Goal: Task Accomplishment & Management: Manage account settings

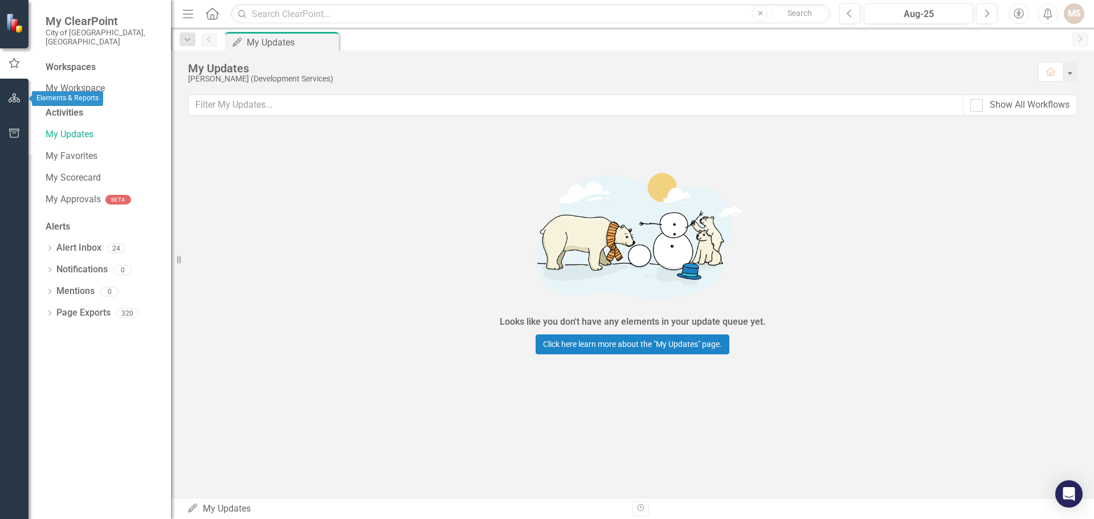
click at [18, 97] on icon "button" at bounding box center [15, 97] width 12 height 9
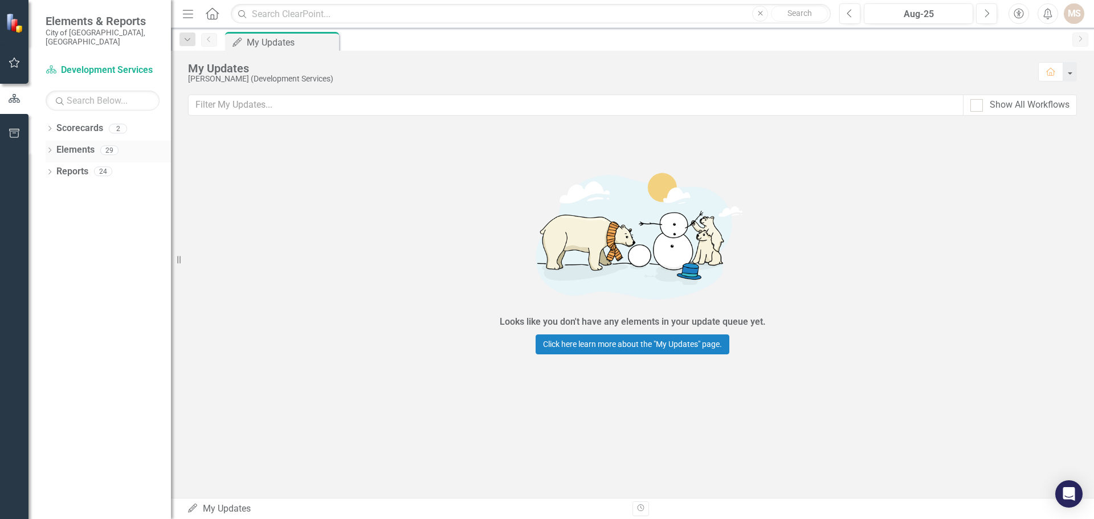
click at [51, 148] on icon "Dropdown" at bounding box center [50, 151] width 8 height 6
click at [55, 184] on div "Dropdown KPI KPIs 13" at bounding box center [111, 195] width 120 height 22
click at [55, 191] on icon "Dropdown" at bounding box center [55, 194] width 8 height 6
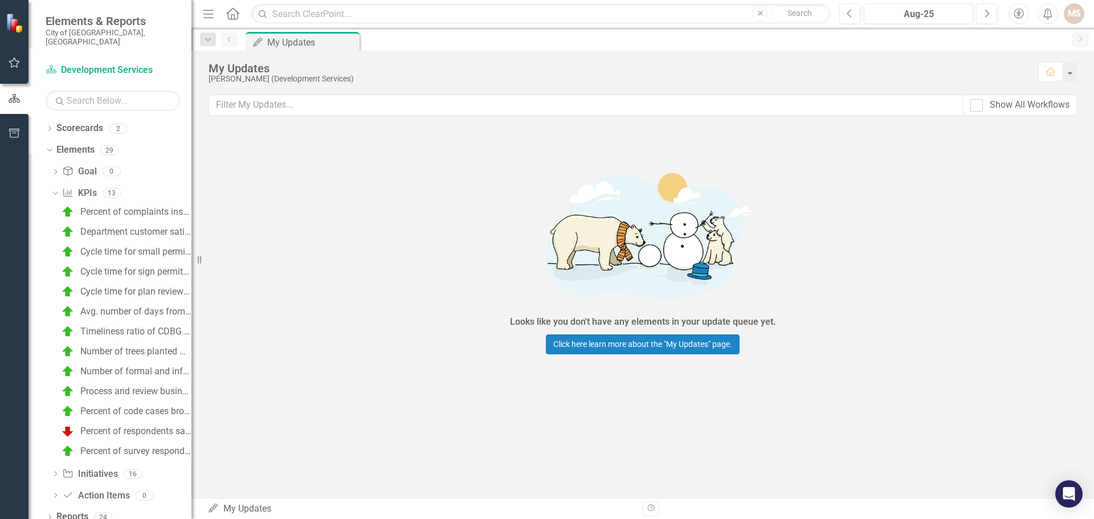
drag, startPoint x: 174, startPoint y: 259, endPoint x: 191, endPoint y: 262, distance: 17.2
click at [191, 262] on div "Resize" at bounding box center [195, 259] width 9 height 519
click at [116, 287] on div "Cycle time for plan reviews (new and major/minor) by the Zoning Division (Devel…" at bounding box center [135, 292] width 111 height 10
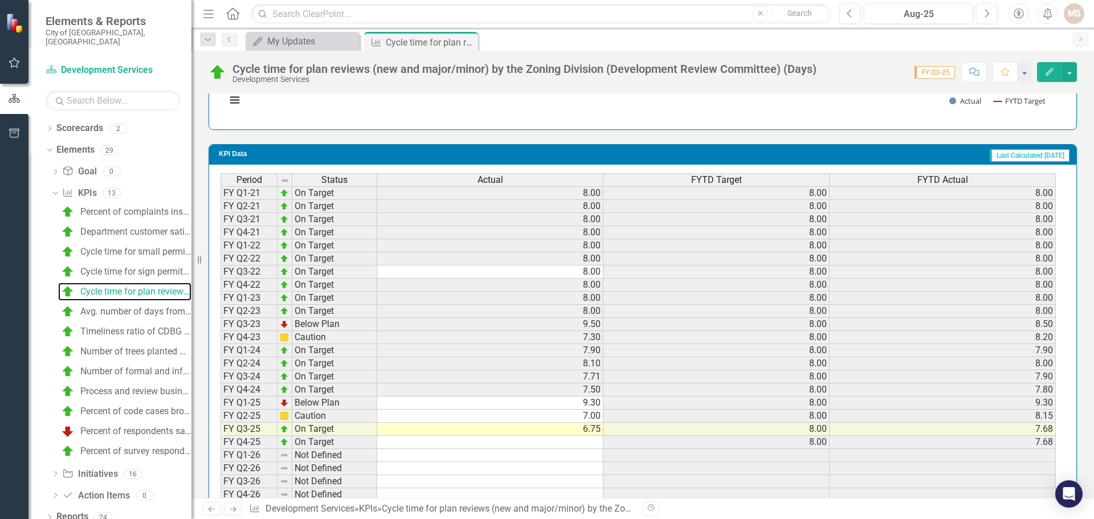
scroll to position [887, 0]
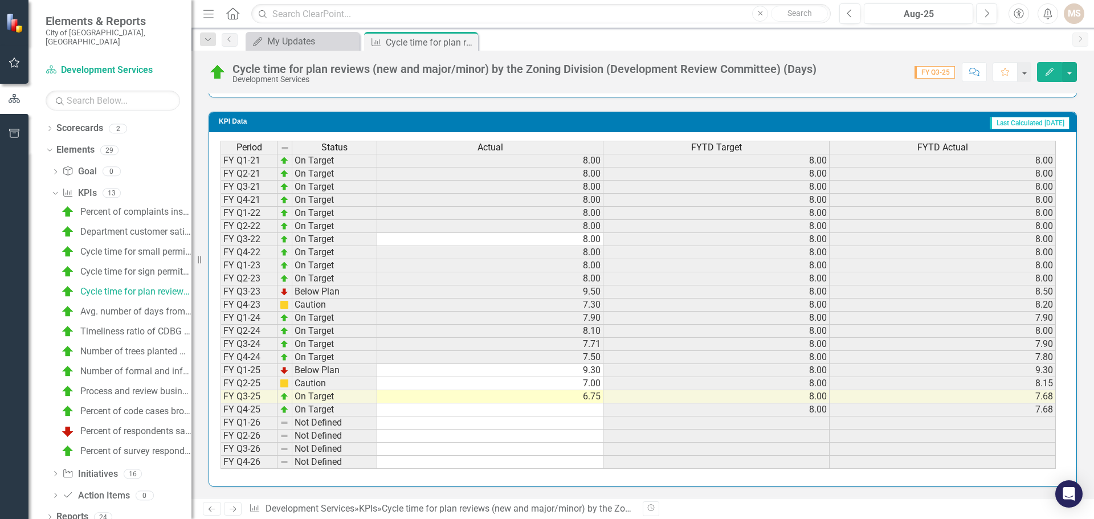
click at [573, 414] on td at bounding box center [490, 409] width 226 height 13
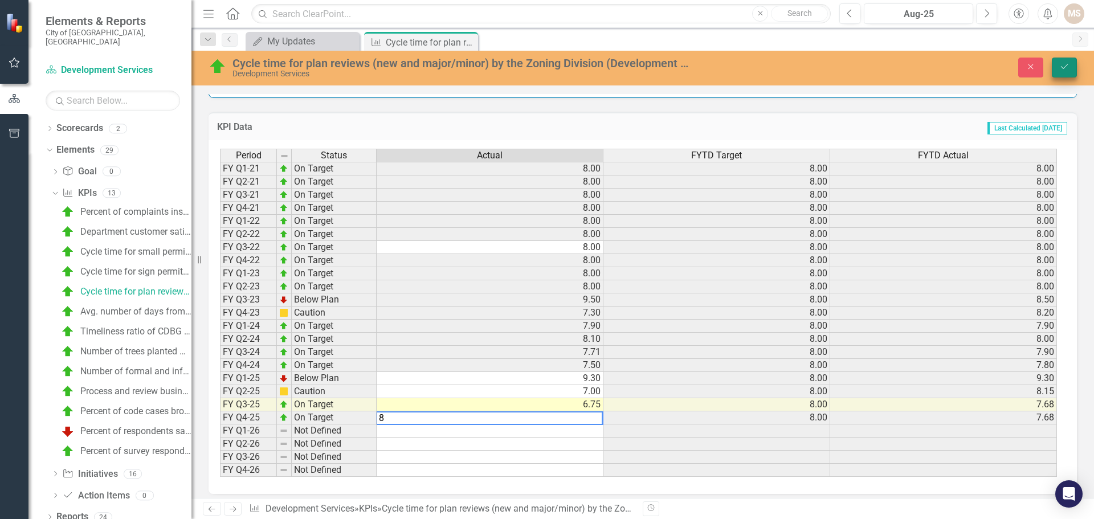
type textarea "8"
click at [1066, 64] on icon "Save" at bounding box center [1064, 67] width 10 height 8
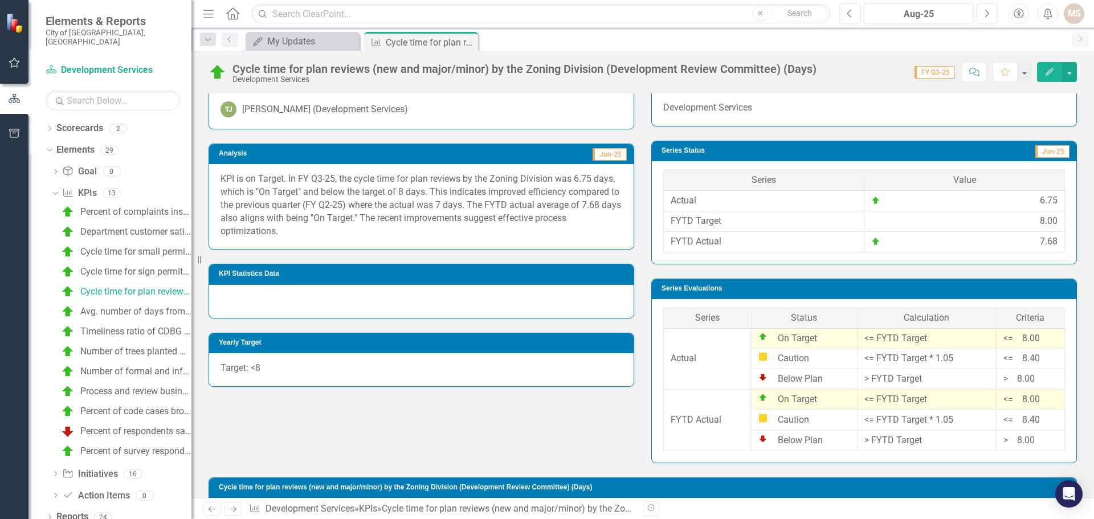
scroll to position [89, 0]
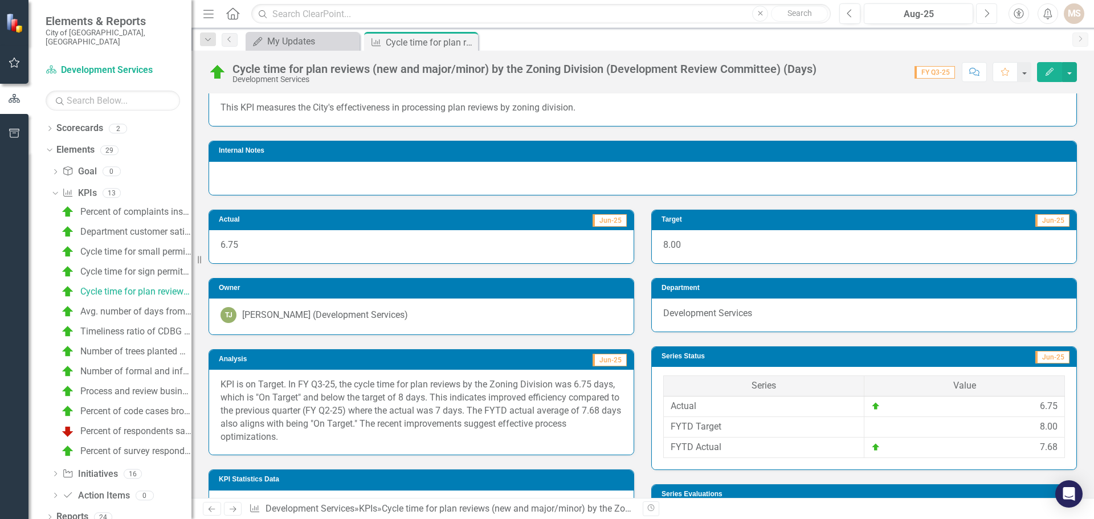
click at [987, 13] on icon "Next" at bounding box center [986, 14] width 6 height 10
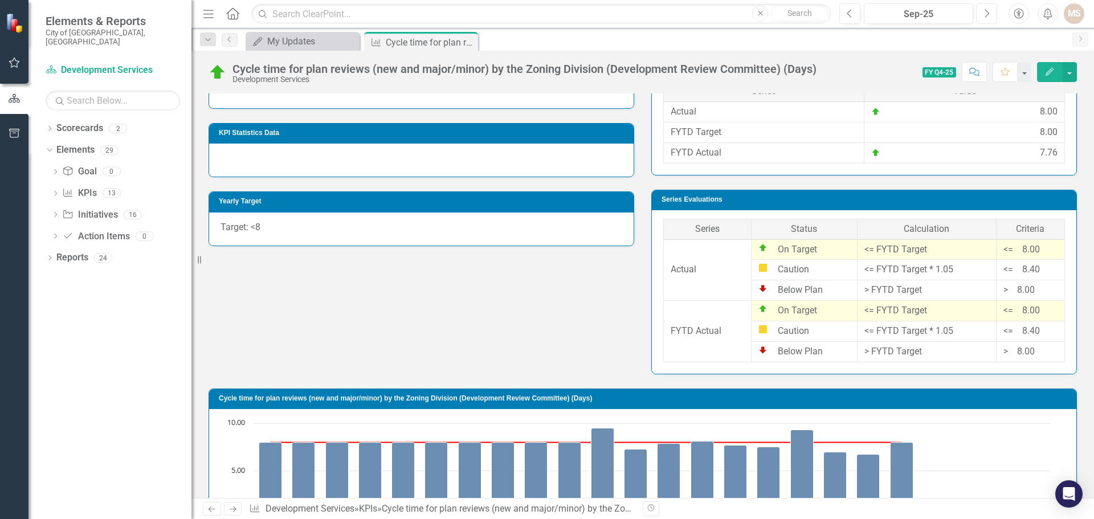
scroll to position [260, 0]
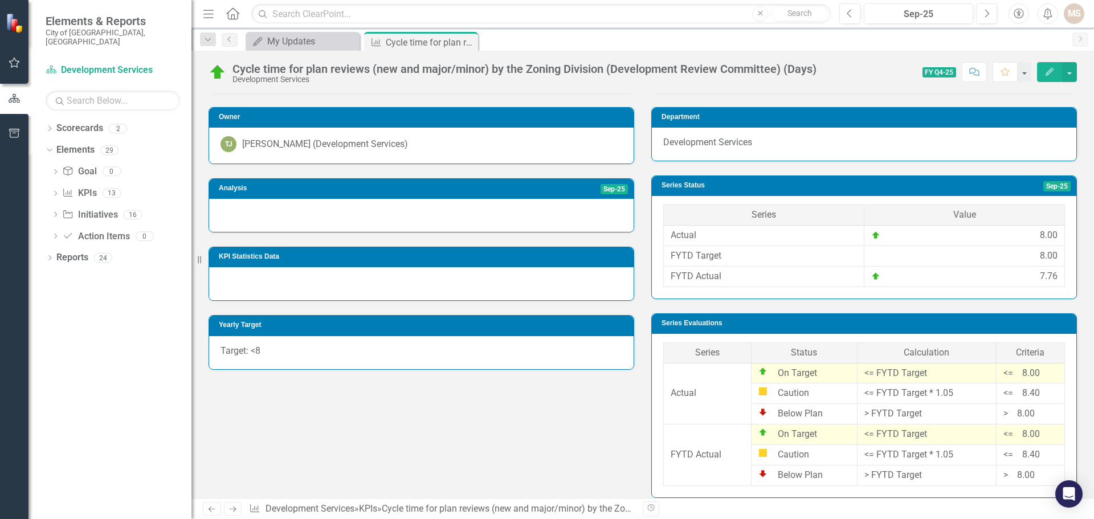
click at [403, 216] on div at bounding box center [421, 215] width 425 height 33
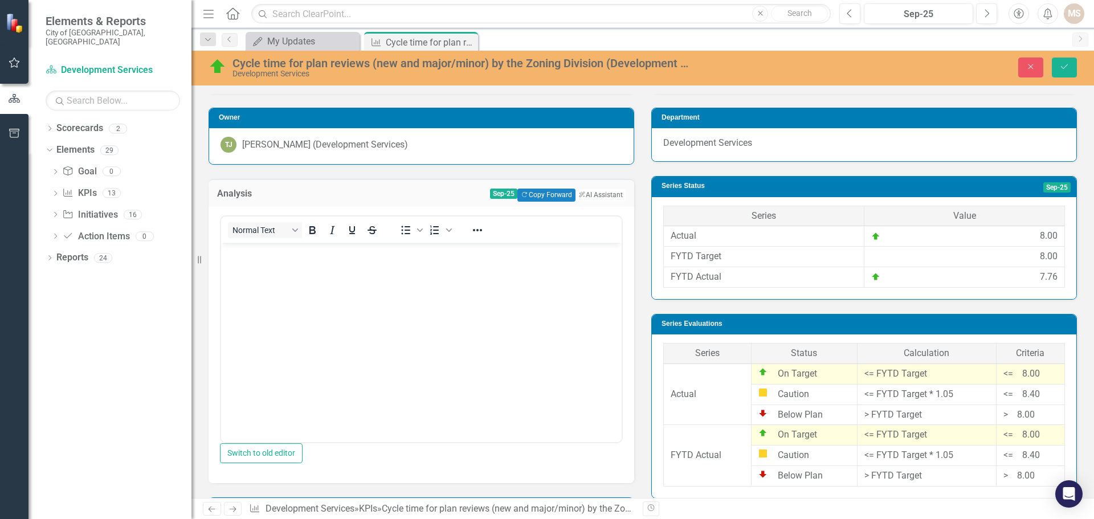
scroll to position [0, 0]
click at [337, 305] on body "Rich Text Area. Press ALT-0 for help." at bounding box center [421, 328] width 401 height 171
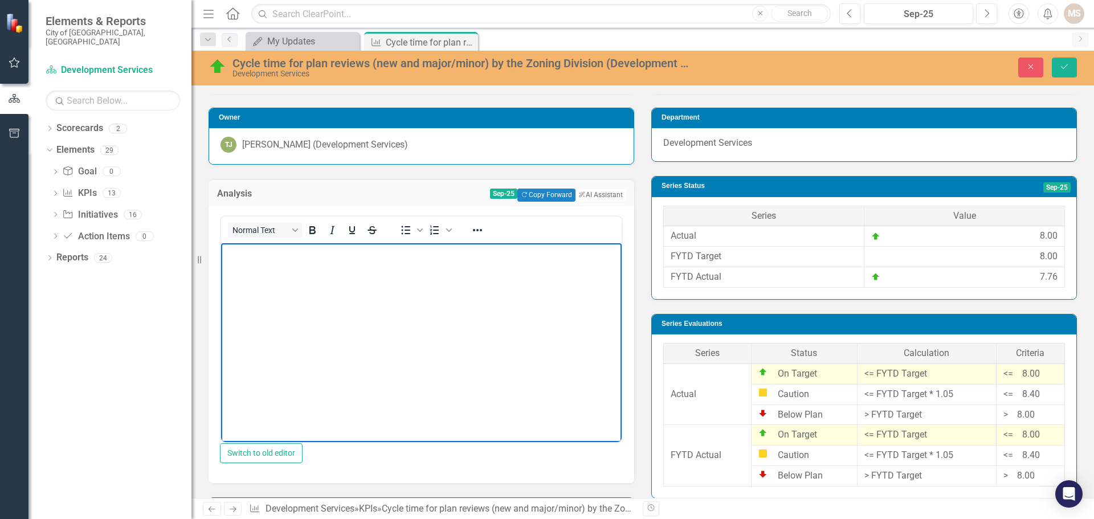
paste body "Rich Text Area. Press ALT-0 for help."
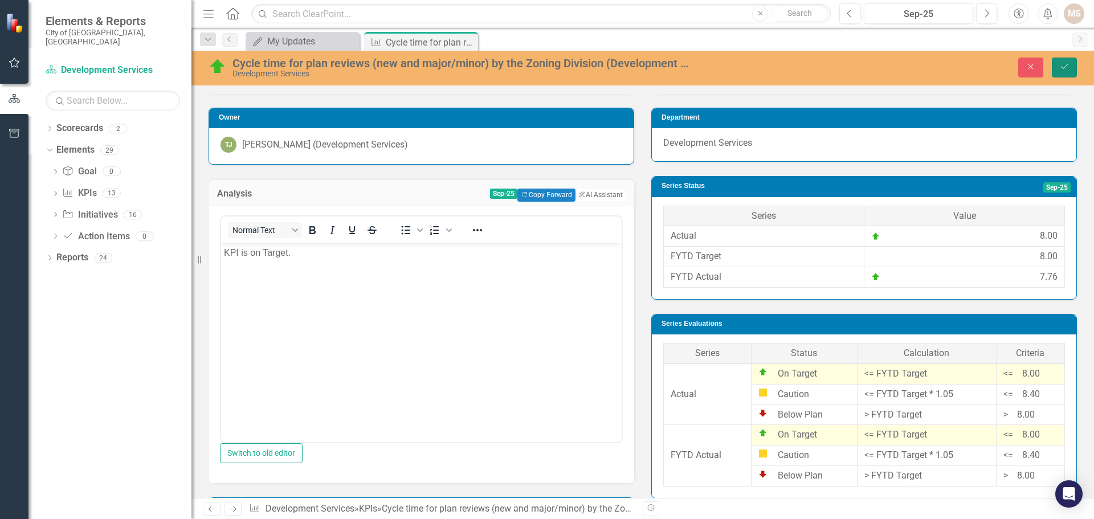
click at [1070, 64] on button "Save" at bounding box center [1064, 68] width 25 height 20
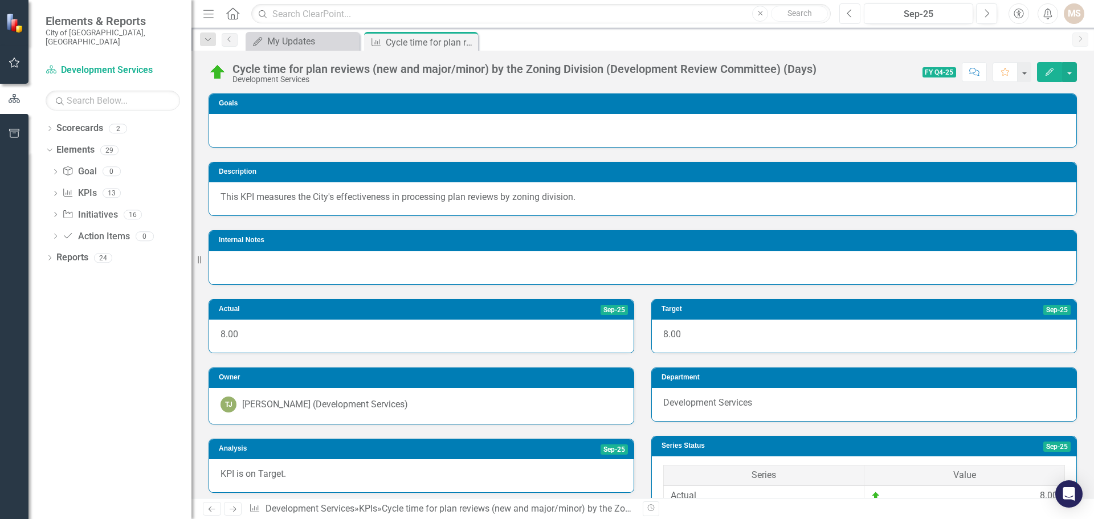
click at [850, 14] on icon "Previous" at bounding box center [850, 14] width 6 height 10
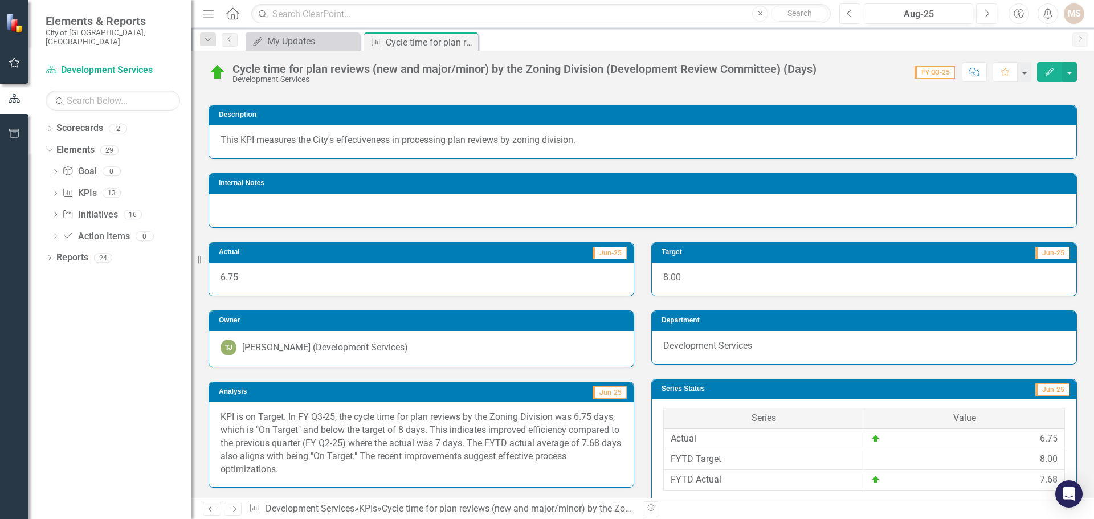
scroll to position [114, 0]
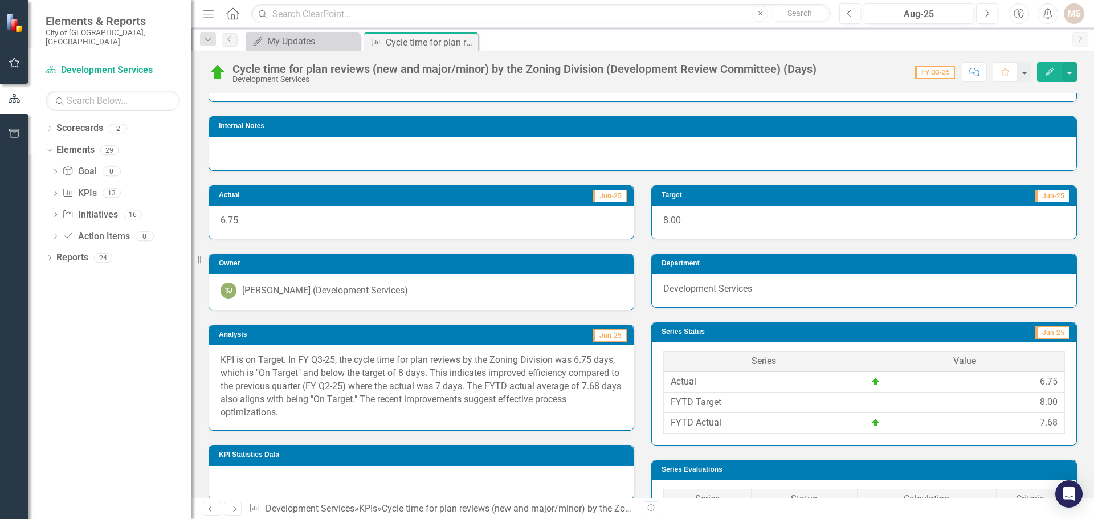
click at [329, 418] on p "KPI is on Target. In FY Q3-25, the cycle time for plan reviews by the Zoning Di…" at bounding box center [422, 386] width 402 height 65
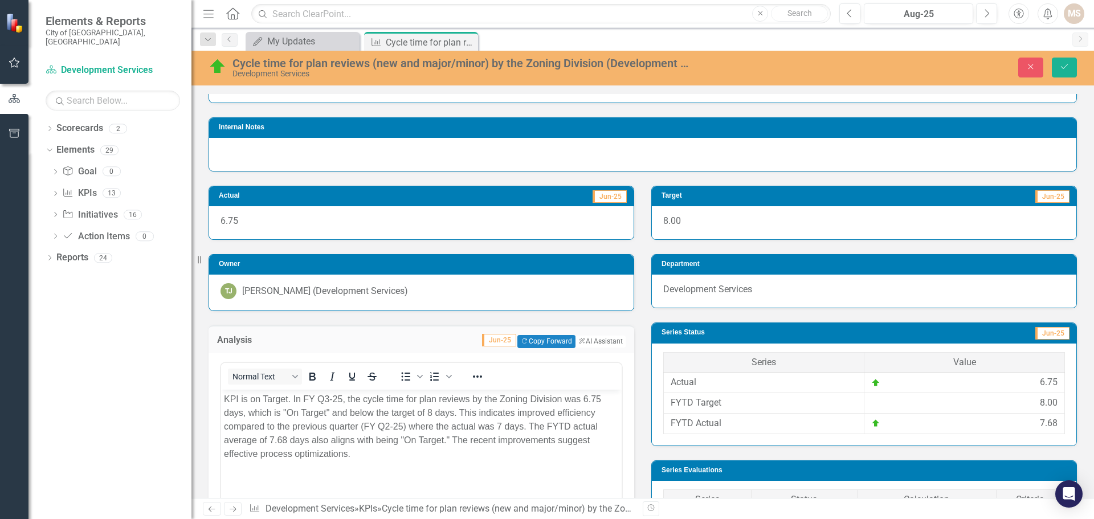
scroll to position [0, 0]
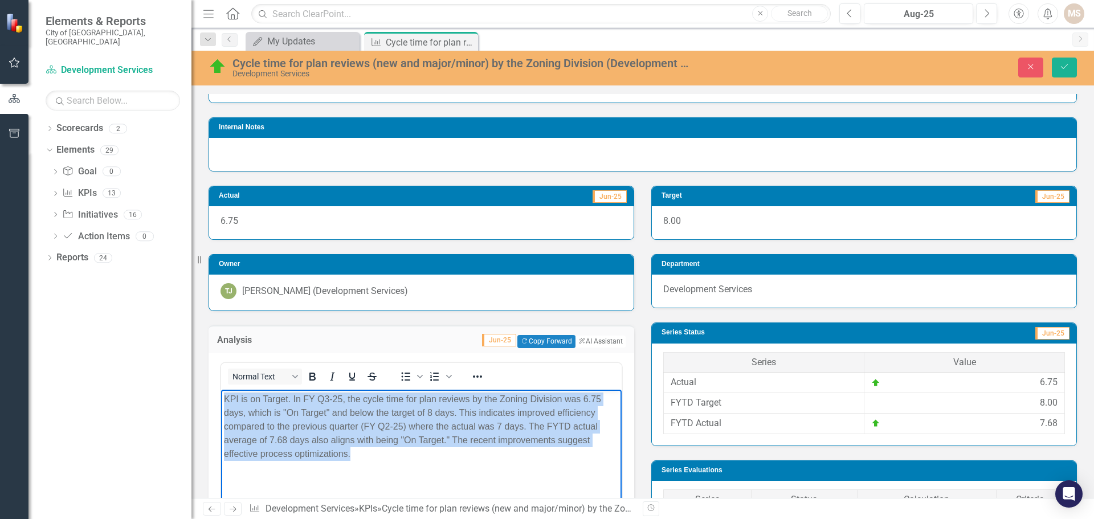
drag, startPoint x: 354, startPoint y: 459, endPoint x: 324, endPoint y: 438, distance: 36.8
click at [225, 399] on p "KPI is on Target. In FY Q3-25, the cycle time for plan reviews by the Zoning Di…" at bounding box center [421, 426] width 395 height 68
copy p "KPI is on Target. In FY Q3-25, the cycle time for plan reviews by the Zoning Di…"
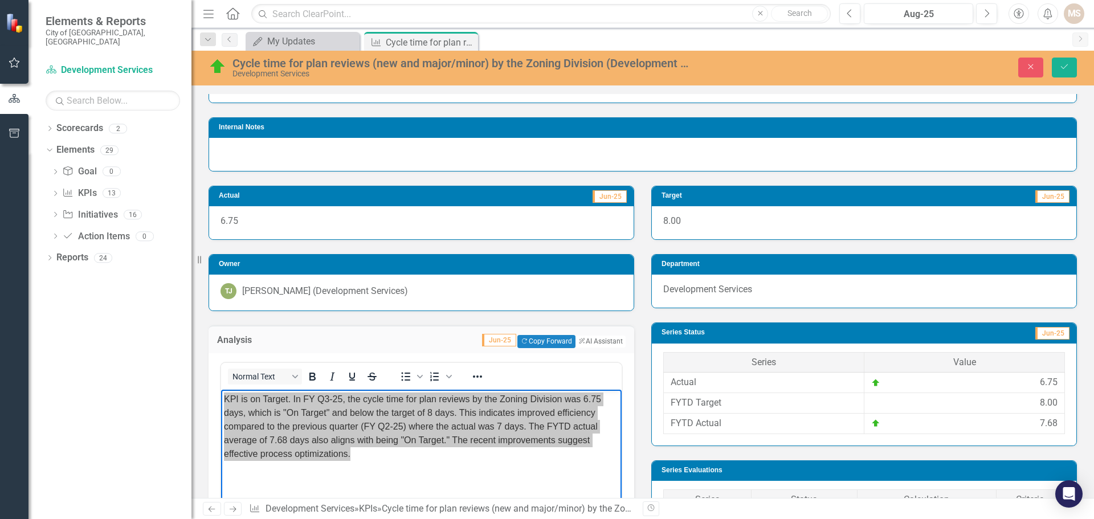
click at [793, 152] on div at bounding box center [642, 154] width 867 height 33
click at [1064, 67] on icon "Save" at bounding box center [1064, 67] width 10 height 8
